Goal: Information Seeking & Learning: Understand process/instructions

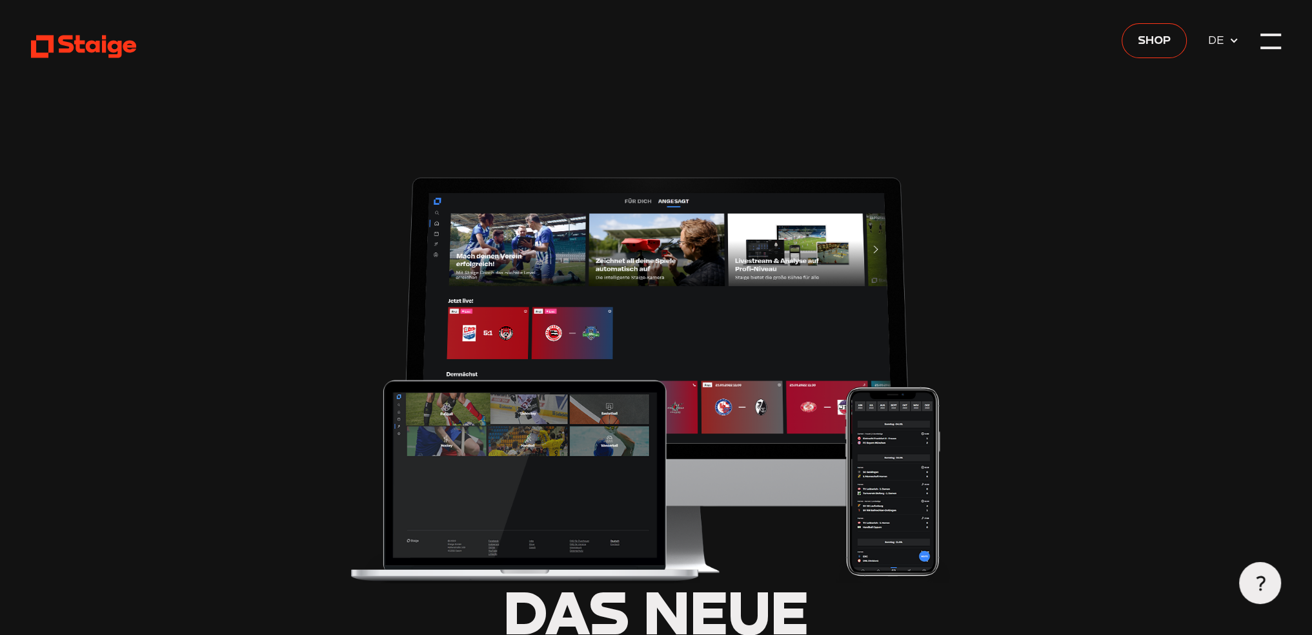
type input "0.8"
click at [1267, 51] on div at bounding box center [1271, 49] width 21 height 3
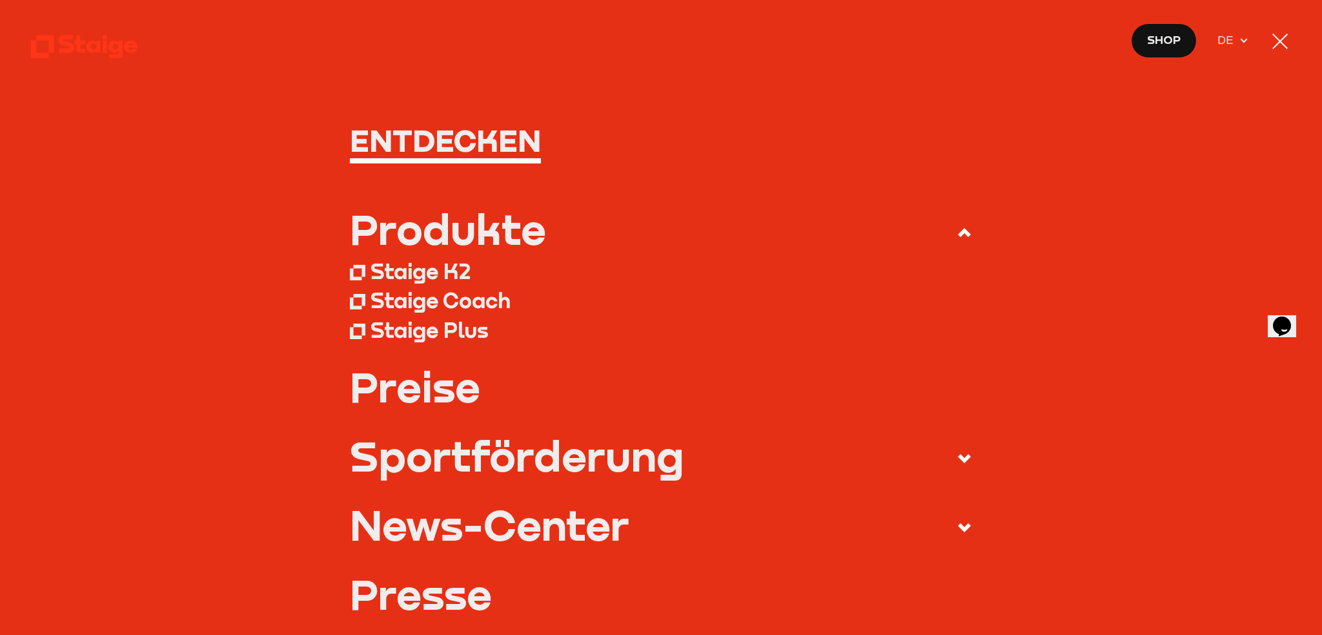
click at [1287, 42] on div at bounding box center [1280, 41] width 21 height 21
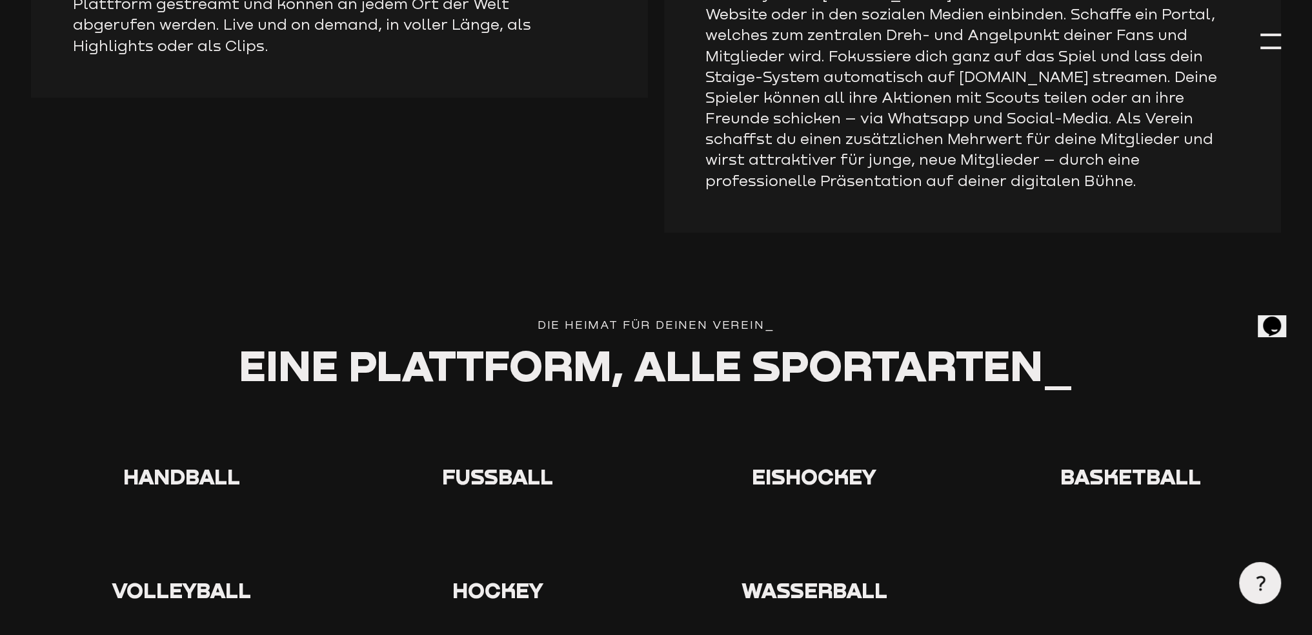
scroll to position [2324, 0]
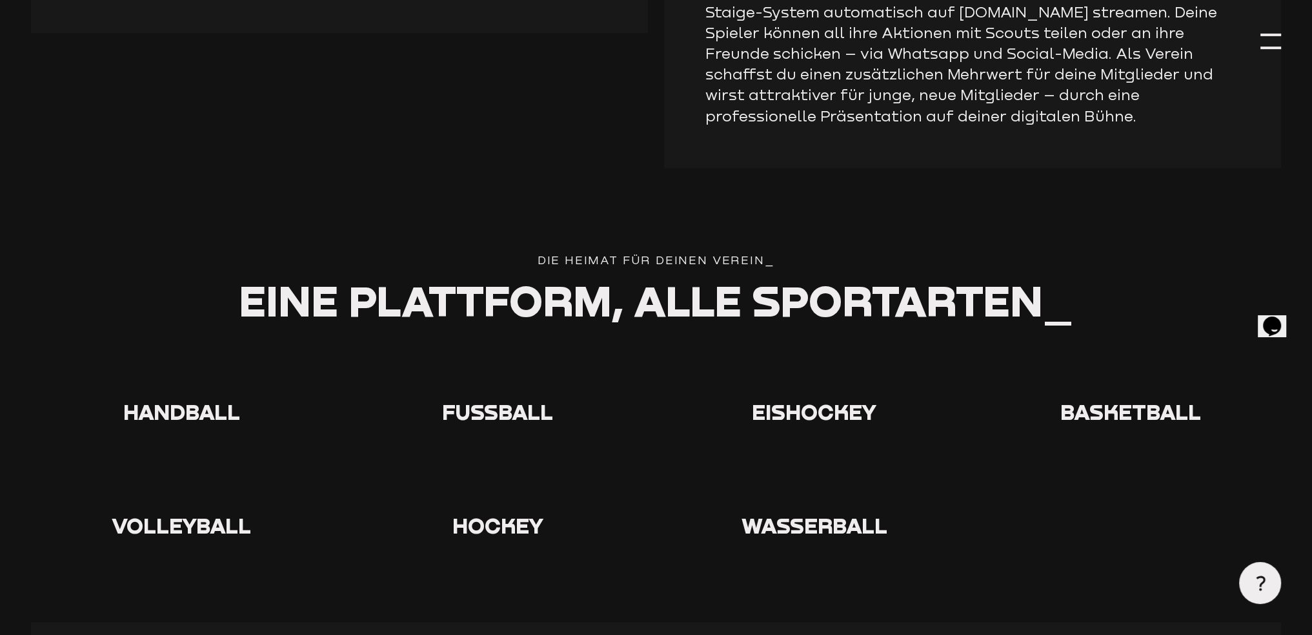
click at [472, 352] on div at bounding box center [497, 375] width 301 height 46
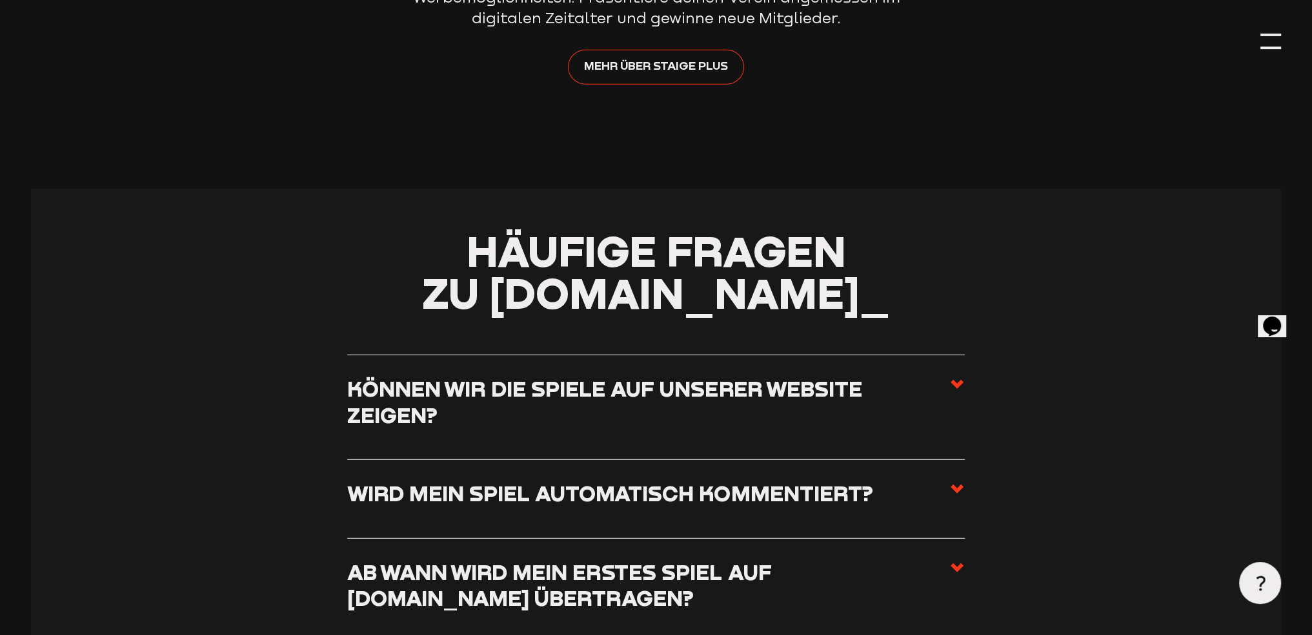
scroll to position [4648, 0]
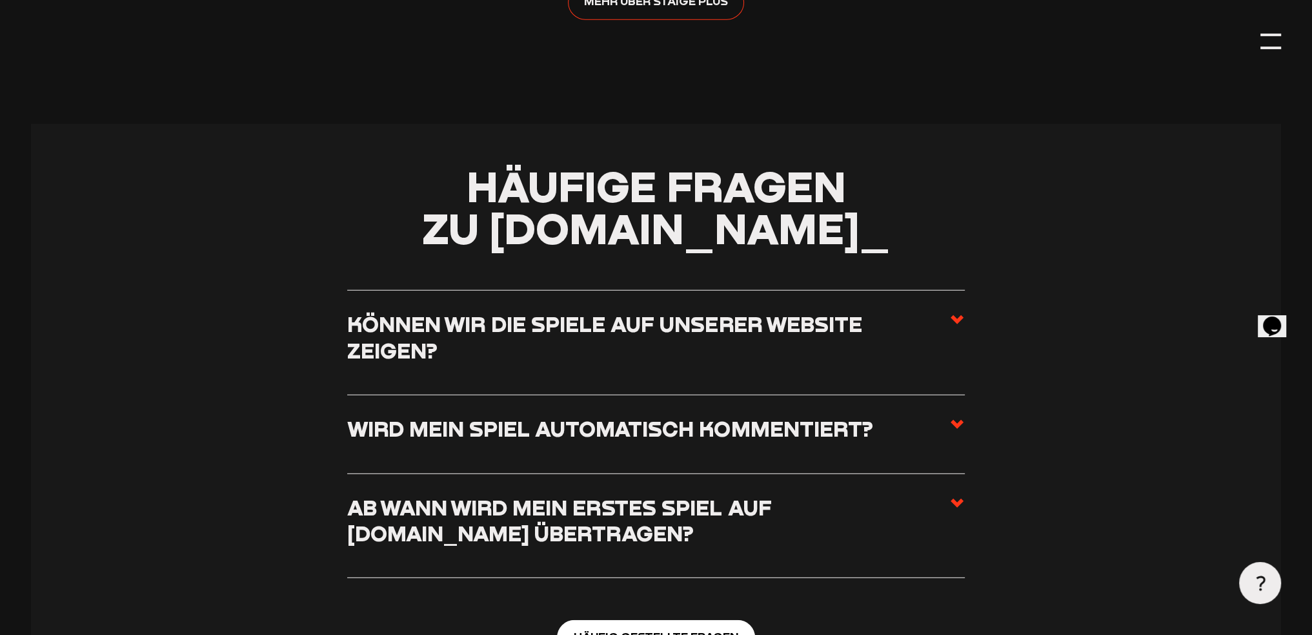
click at [961, 312] on icon at bounding box center [957, 319] width 15 height 15
click at [0, 0] on input "Können wir die Spiele auf unserer Website zeigen?" at bounding box center [0, 0] width 0 height 0
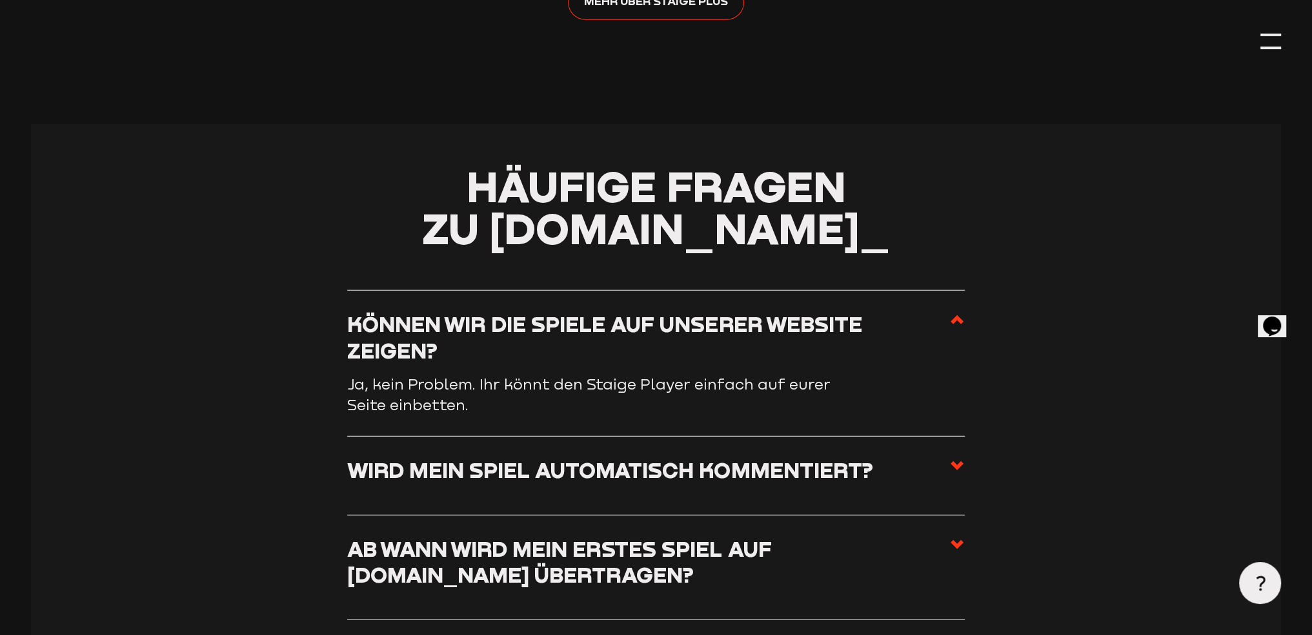
click at [959, 458] on icon at bounding box center [957, 465] width 15 height 15
click at [0, 0] on input "Wird mein Spiel automatisch kommentiert?" at bounding box center [0, 0] width 0 height 0
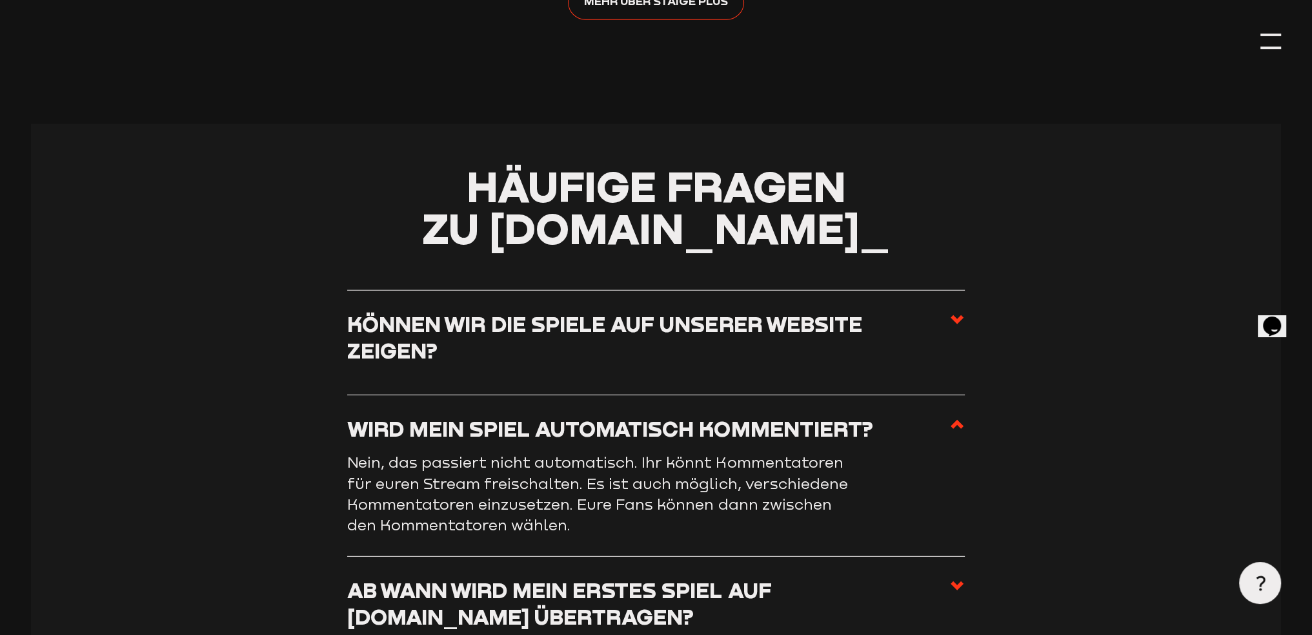
scroll to position [4777, 0]
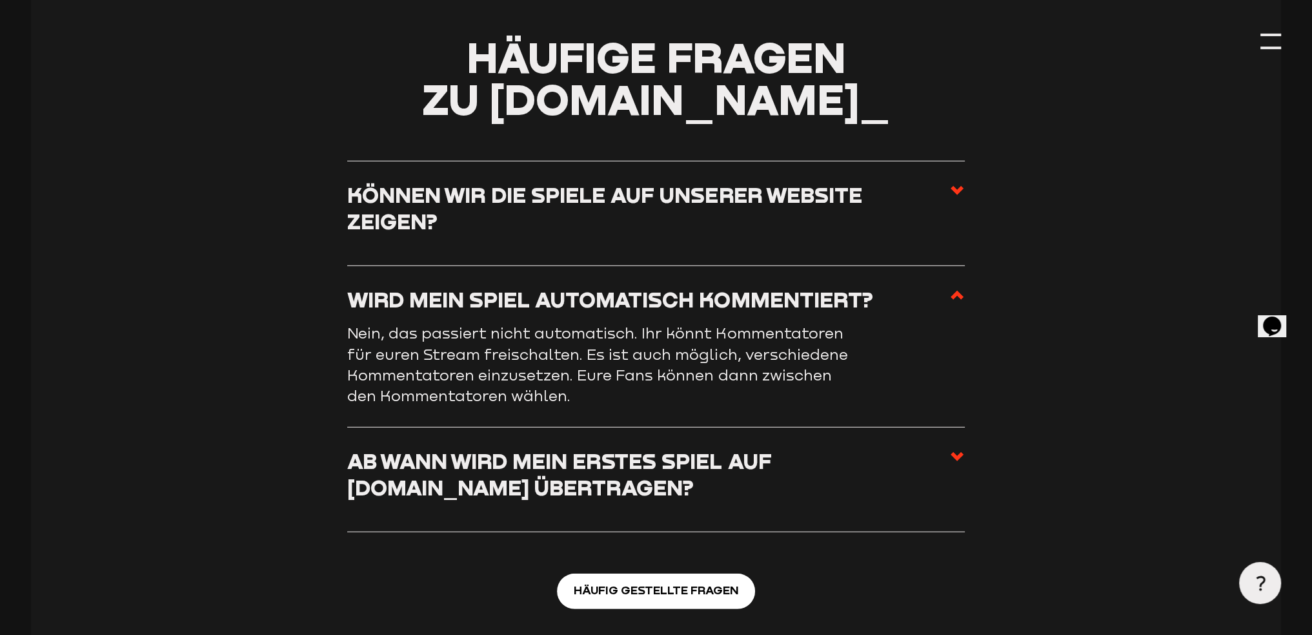
click at [952, 449] on icon at bounding box center [957, 456] width 15 height 15
click at [0, 0] on input "Ab wann wird mein erstes Spiel auf [DOMAIN_NAME] übertragen?" at bounding box center [0, 0] width 0 height 0
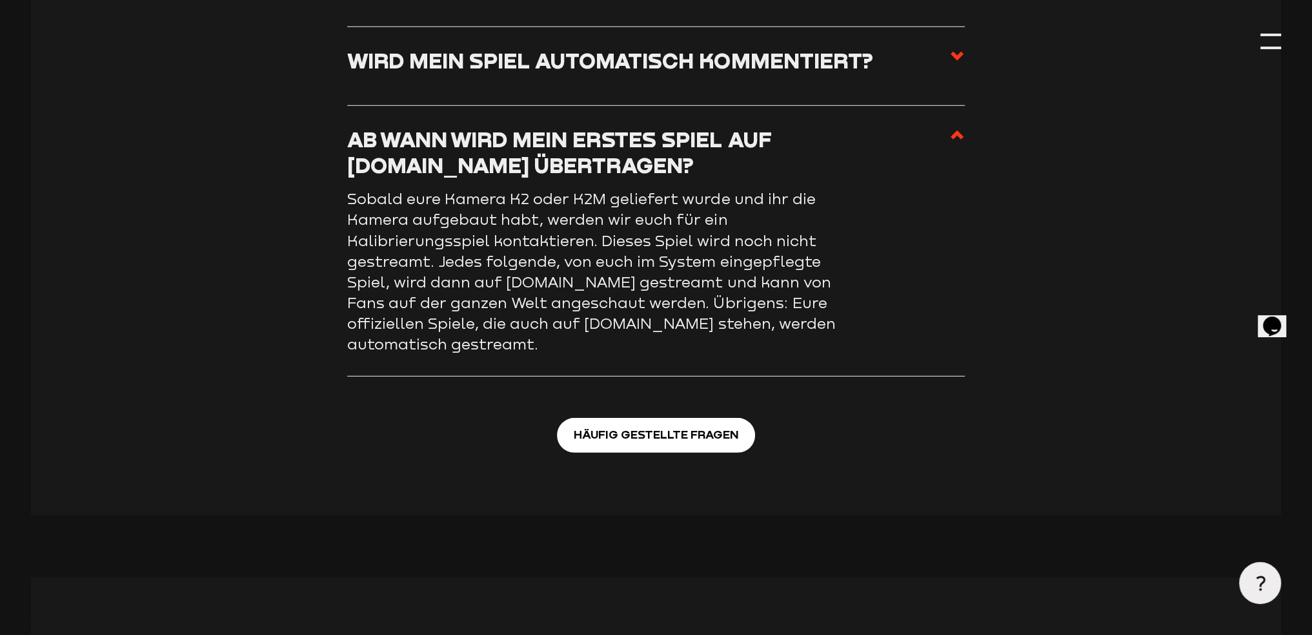
scroll to position [4758, 0]
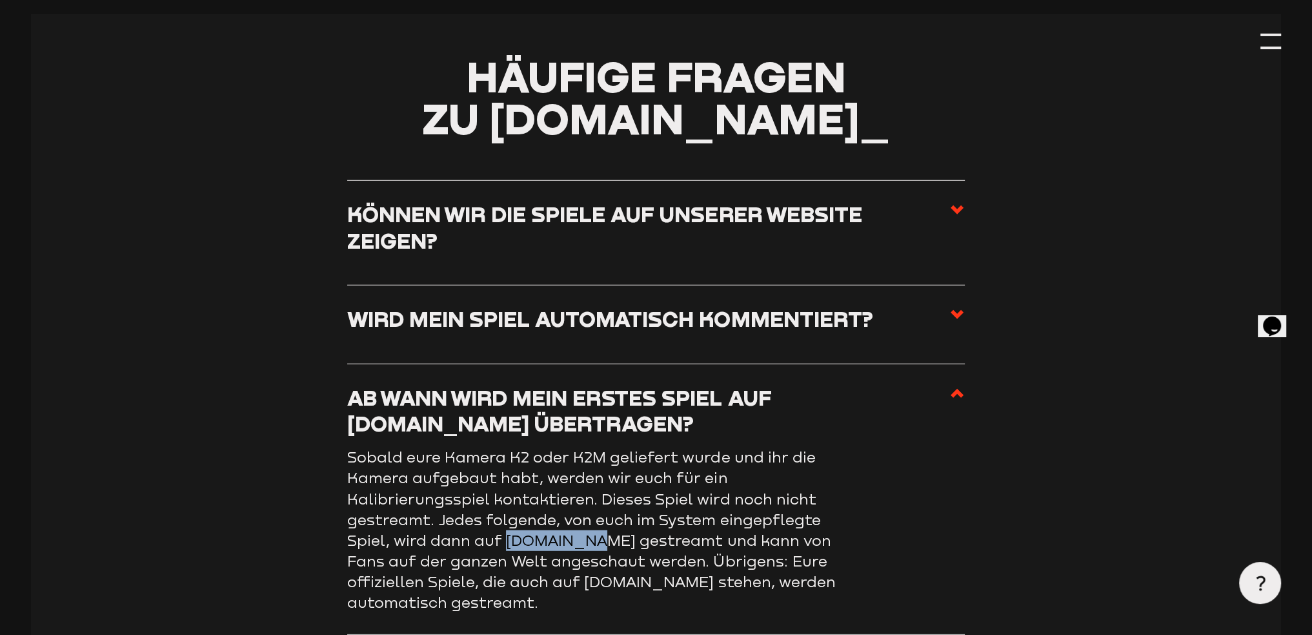
drag, startPoint x: 576, startPoint y: 446, endPoint x: 506, endPoint y: 444, distance: 69.8
click at [506, 447] on p "Sobald eure Kamera K2 oder K2M geliefert wurde und ihr die Kamera aufgebaut hab…" at bounding box center [605, 530] width 516 height 166
